Goal: Communication & Community: Answer question/provide support

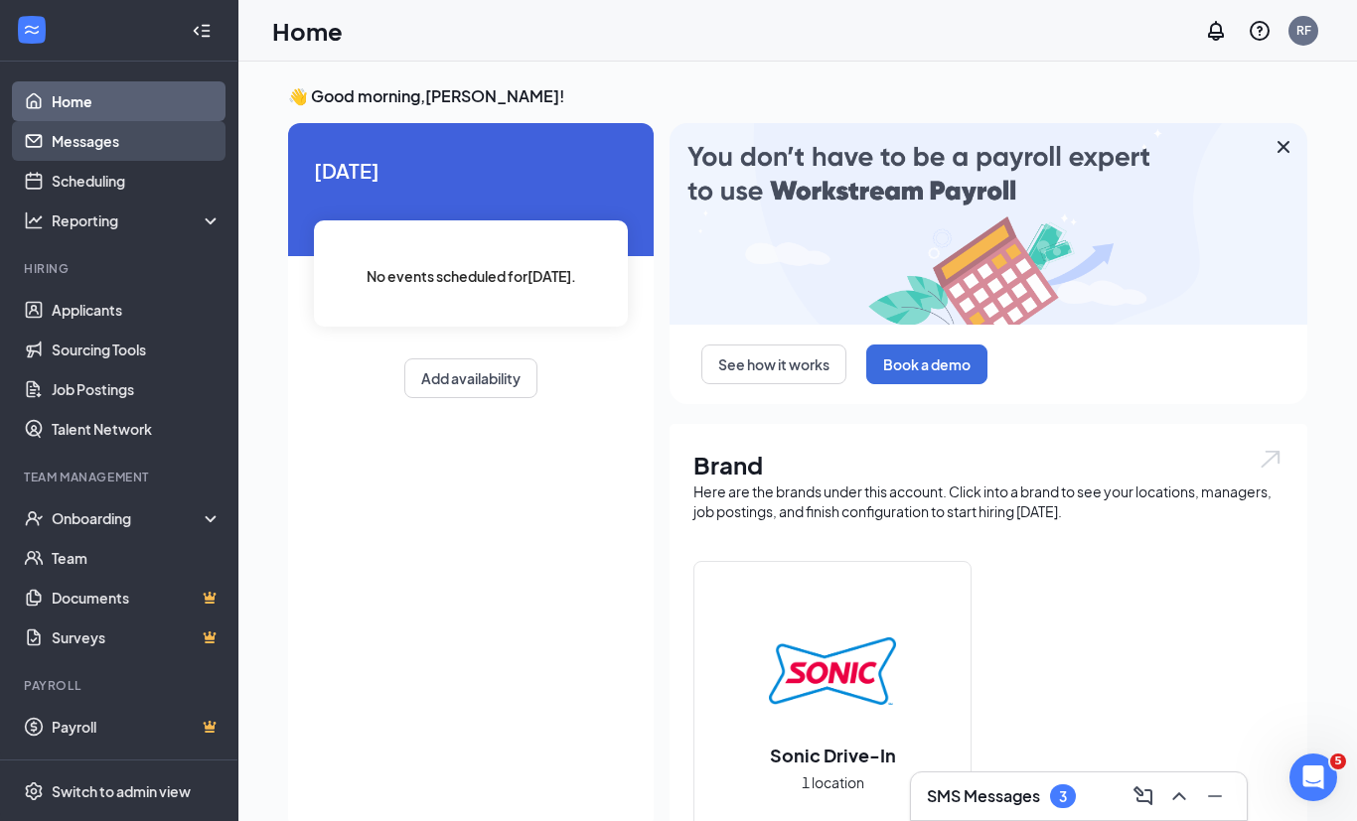
click at [132, 147] on link "Messages" at bounding box center [137, 141] width 170 height 40
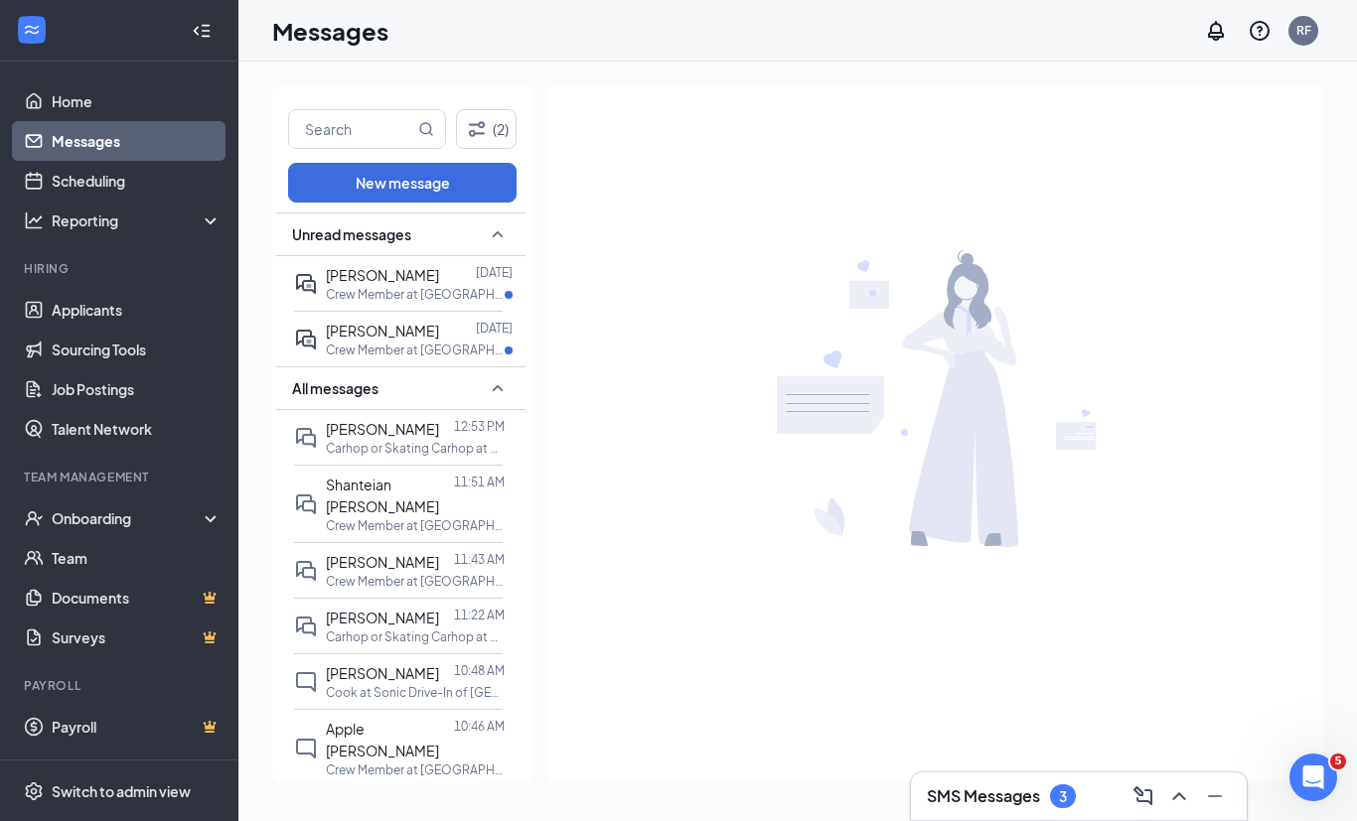
click at [1176, 810] on button at bounding box center [1179, 797] width 32 height 32
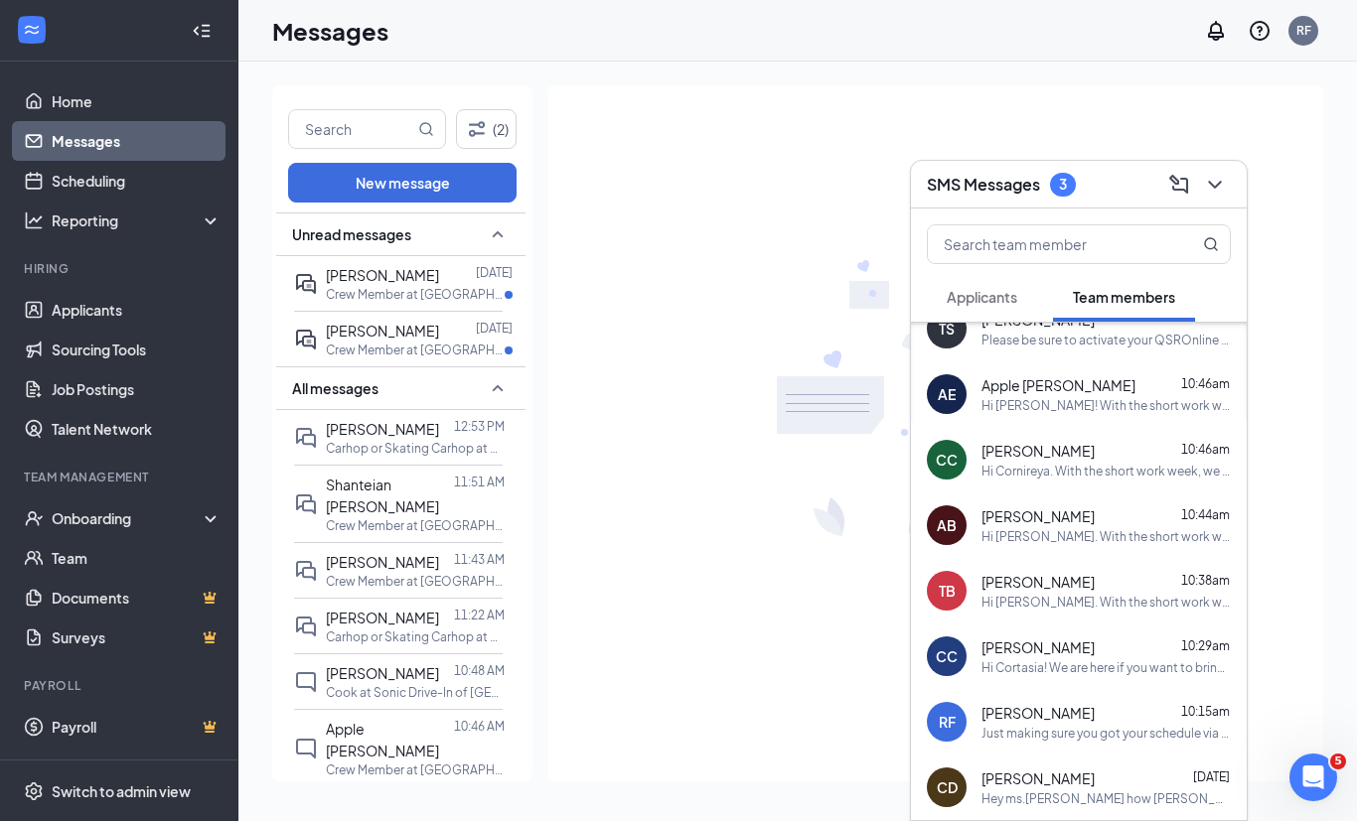
scroll to position [218, 0]
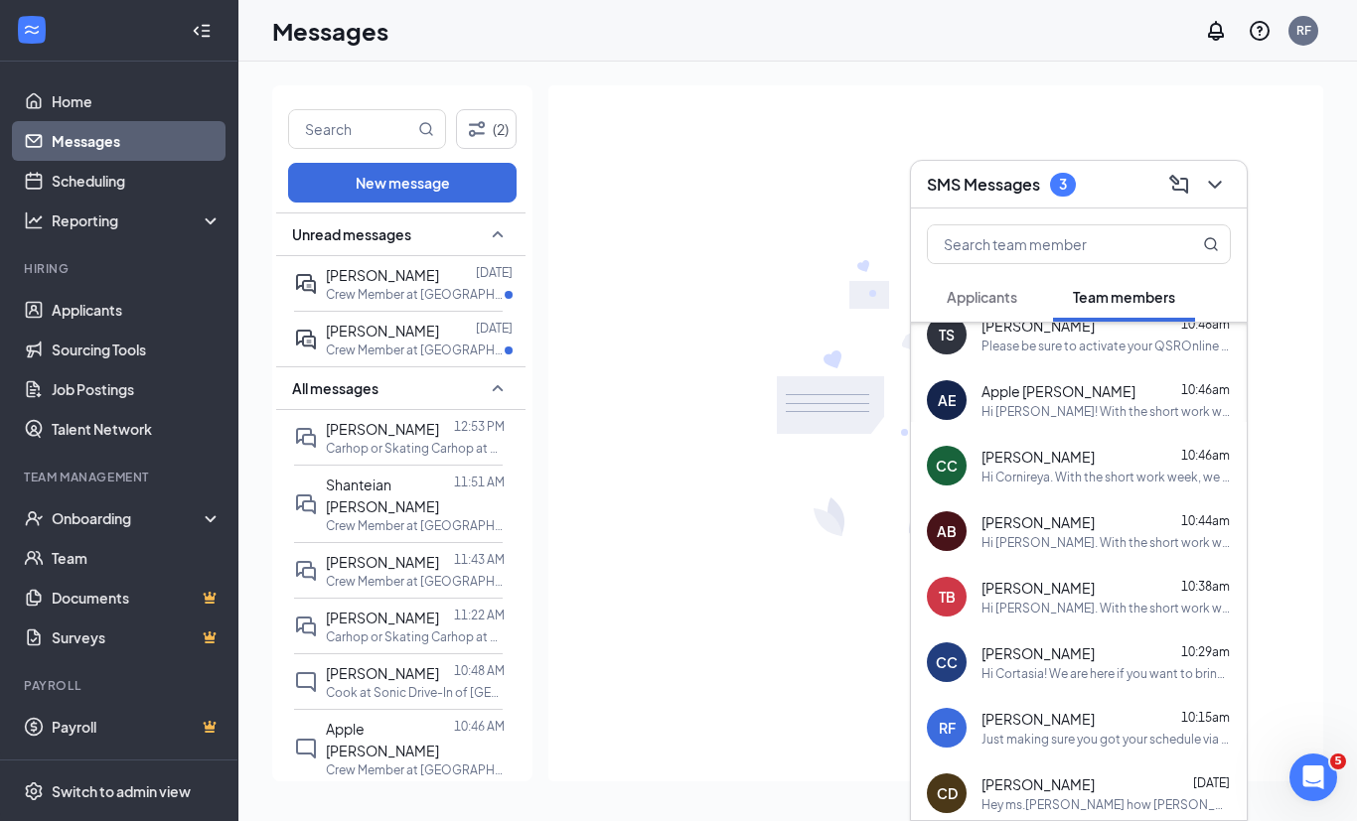
click at [1048, 410] on div "Hi [PERSON_NAME]! With the short work week, we couldn’t get everyone on the sch…" at bounding box center [1105, 411] width 249 height 17
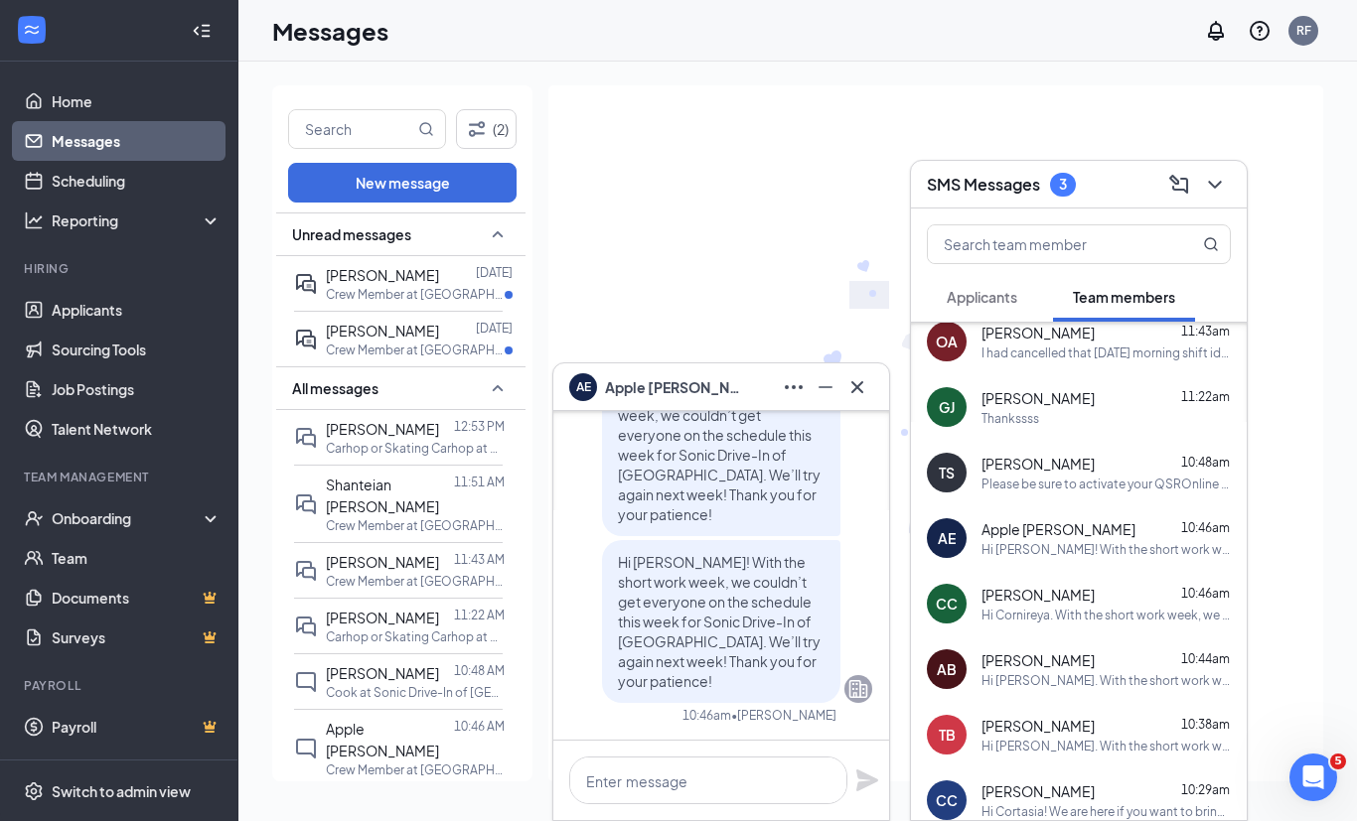
scroll to position [68, 0]
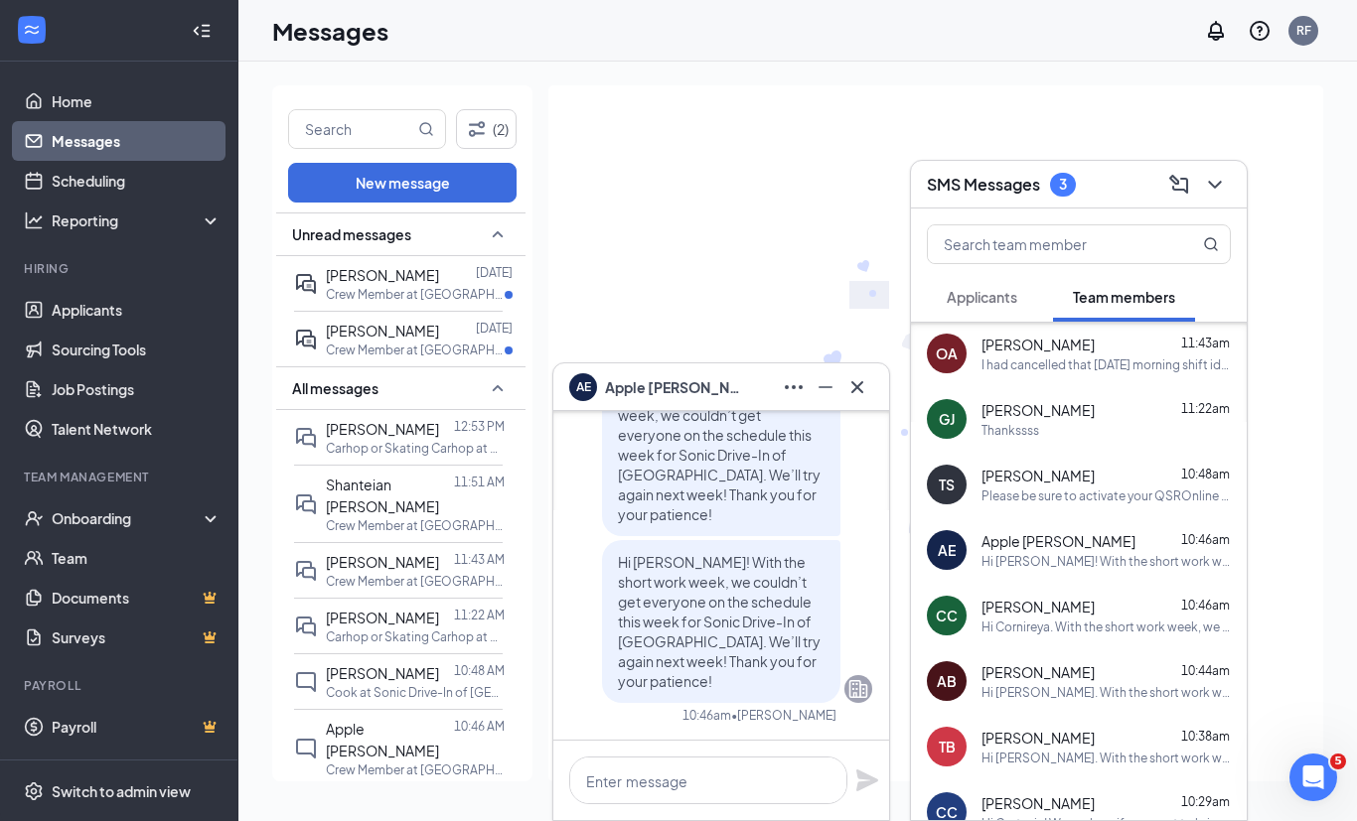
click at [1013, 558] on div "Hi [PERSON_NAME]! With the short work week, we couldn’t get everyone on the sch…" at bounding box center [1105, 561] width 249 height 17
click at [650, 592] on span "Hi [PERSON_NAME]! With the short work week, we couldn’t get everyone on the sch…" at bounding box center [719, 621] width 203 height 137
click at [620, 568] on span "Hi [PERSON_NAME]! With the short work week, we couldn’t get everyone on the sch…" at bounding box center [719, 621] width 203 height 137
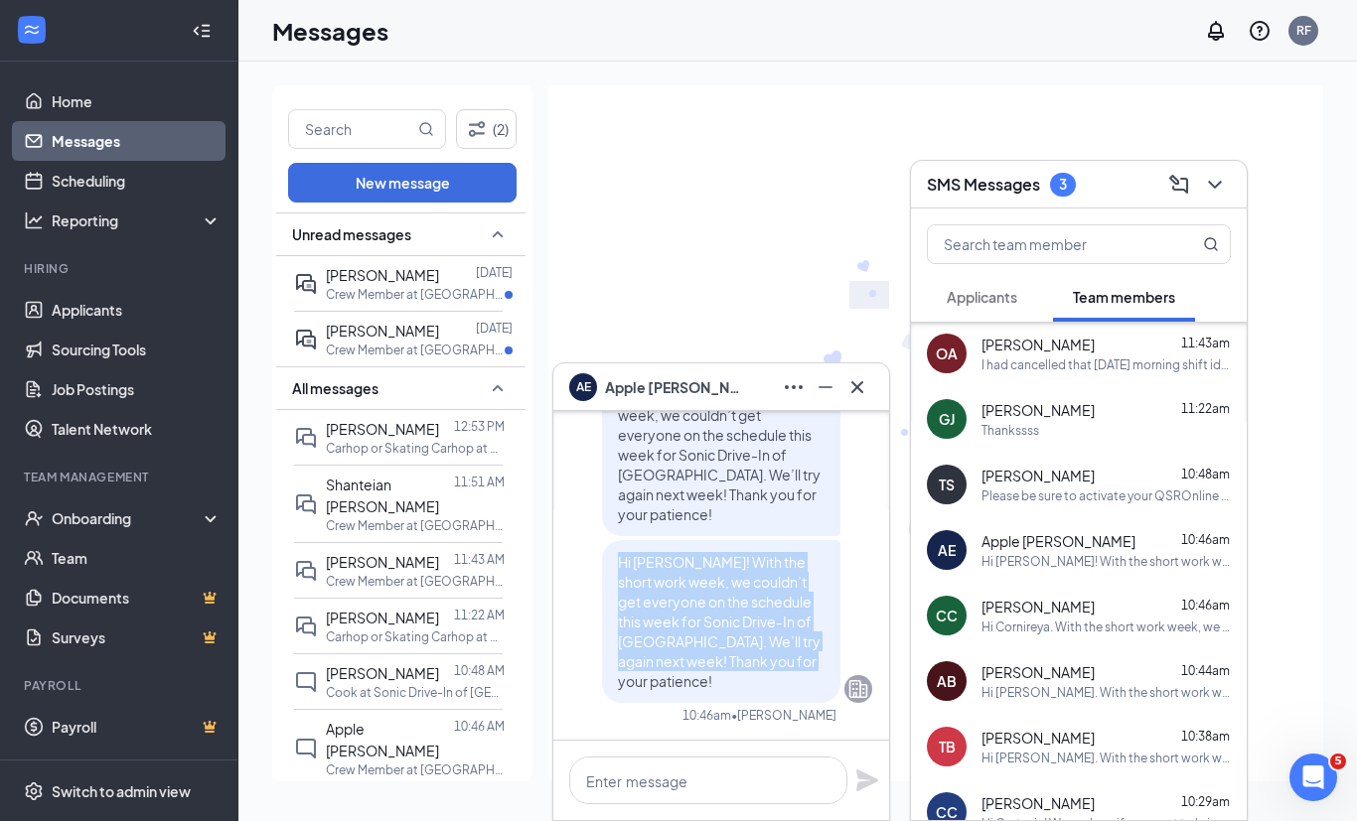
copy span "Hi [PERSON_NAME]! With the short work week, we couldn’t get everyone on the sch…"
click at [1017, 247] on input "text" at bounding box center [1045, 244] width 235 height 38
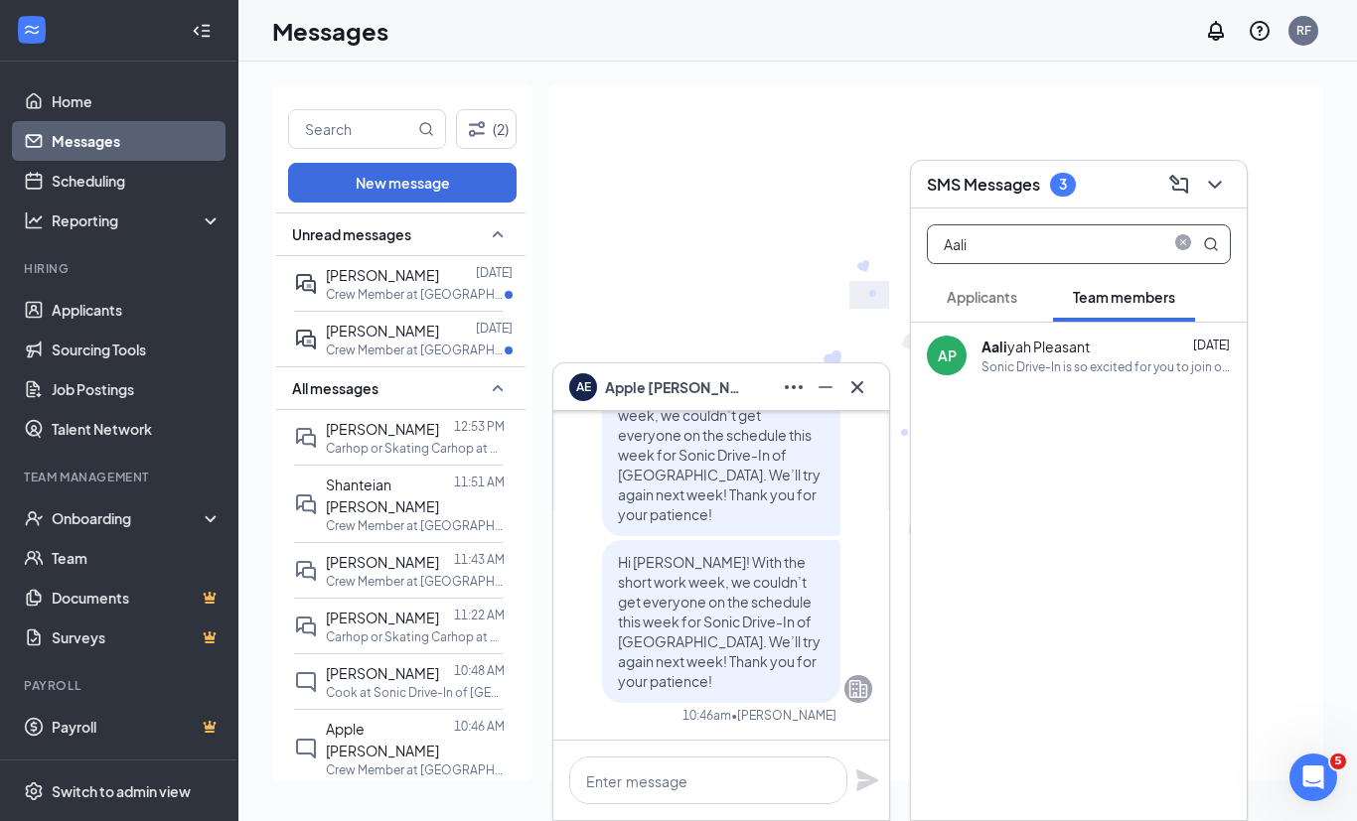
type input "Aali"
click at [1059, 372] on div "Sonic Drive-In is so excited for you to join our team! Do you know anyone else …" at bounding box center [1105, 367] width 249 height 17
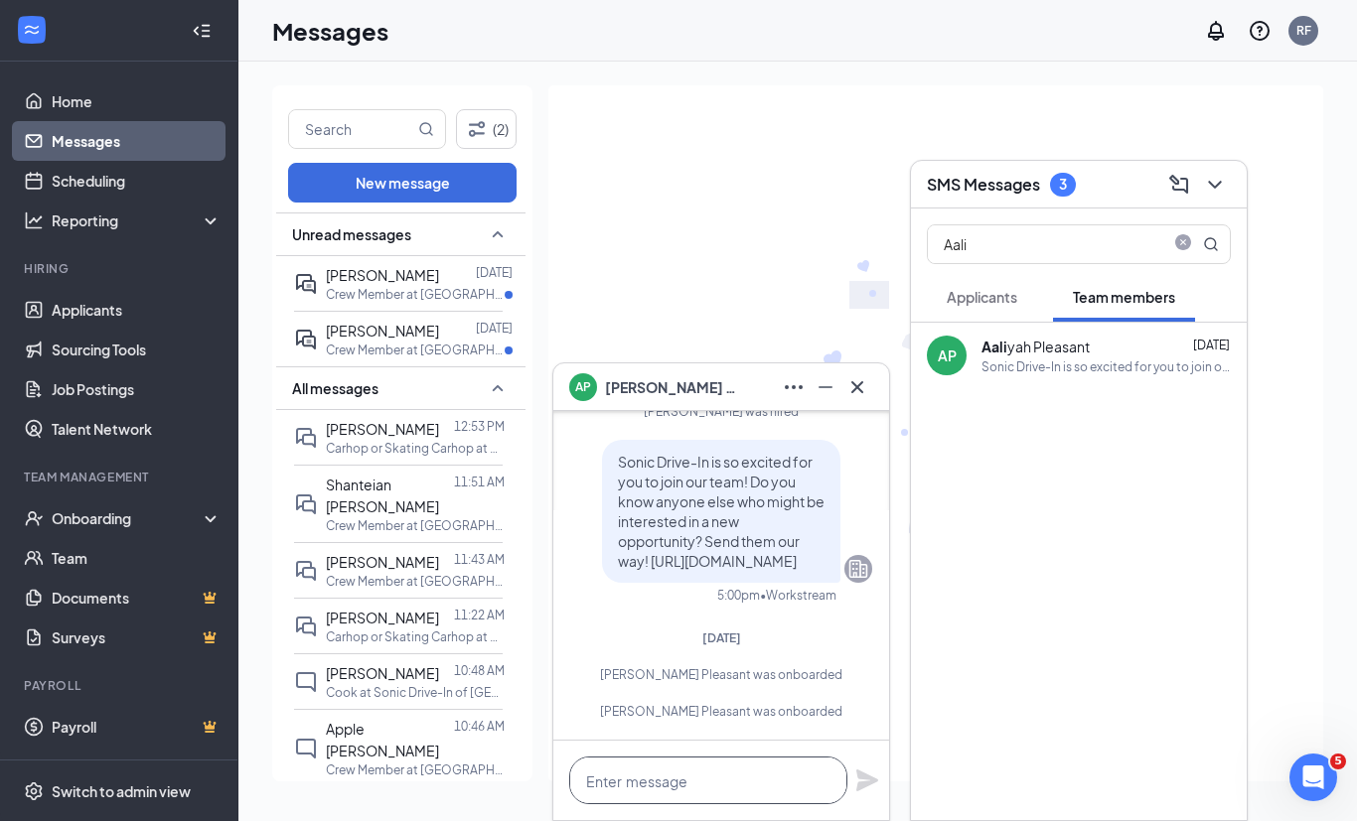
click at [625, 777] on textarea at bounding box center [708, 781] width 278 height 48
paste textarea "Hi [PERSON_NAME]! With the short work week, we couldn’t get everyone on the sch…"
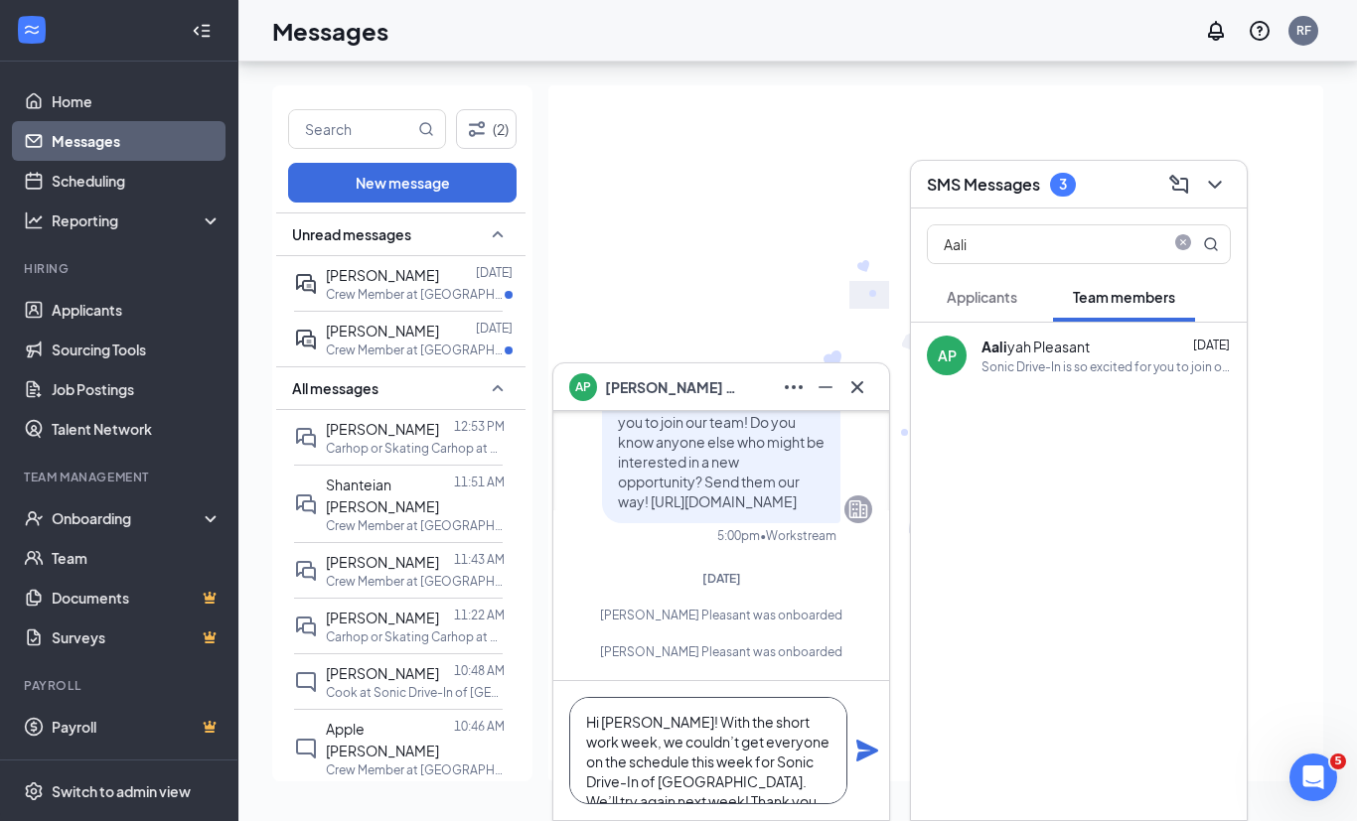
scroll to position [21, 0]
type textarea "Hi [PERSON_NAME]! With the short work week, we couldn’t get everyone on the sch…"
click at [870, 763] on icon "Plane" at bounding box center [867, 751] width 24 height 24
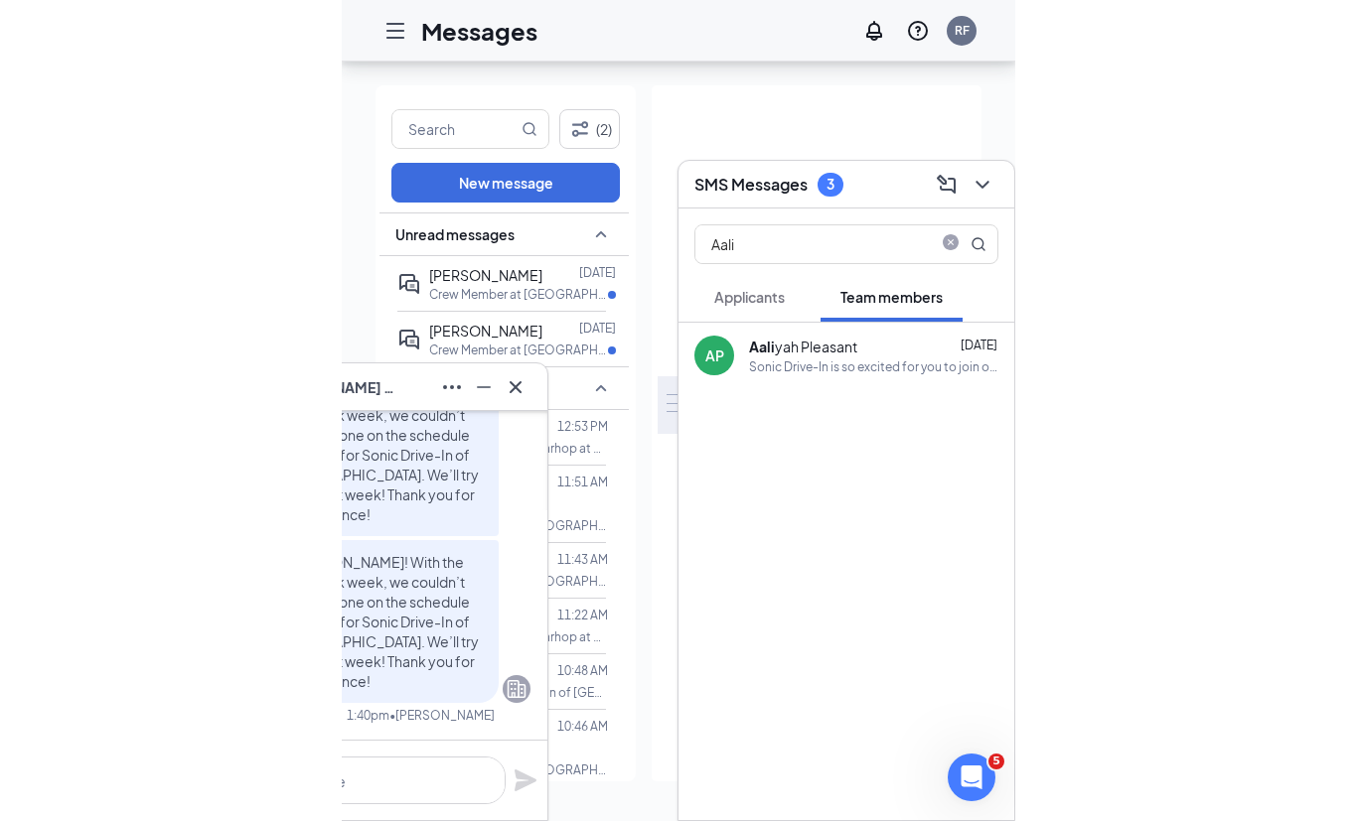
scroll to position [64, 0]
